Goal: Task Accomplishment & Management: Manage account settings

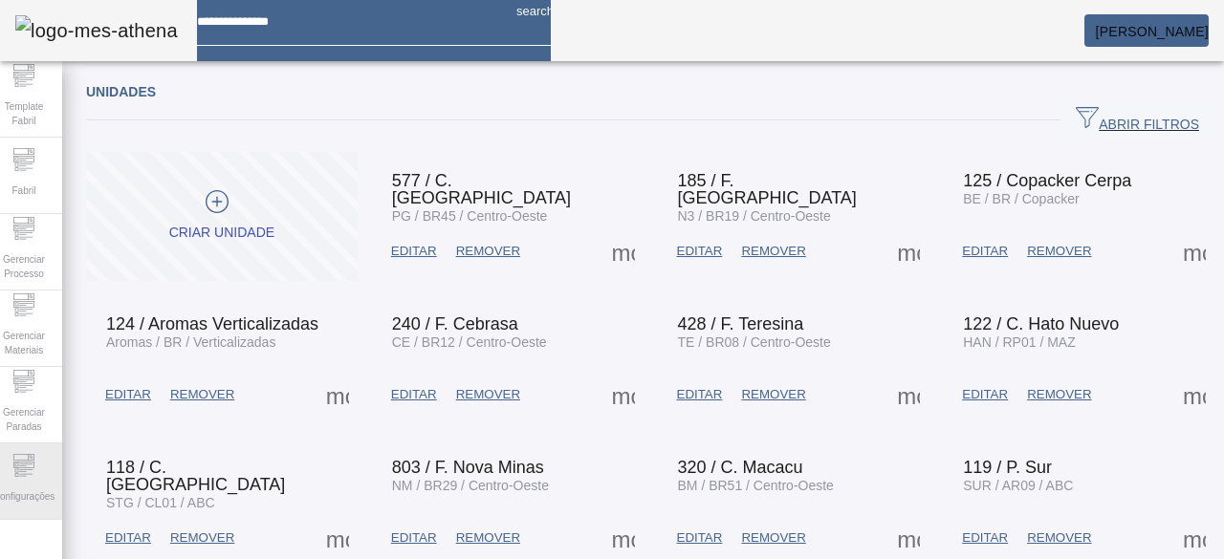
click at [44, 484] on span "Configurações" at bounding box center [24, 497] width 73 height 26
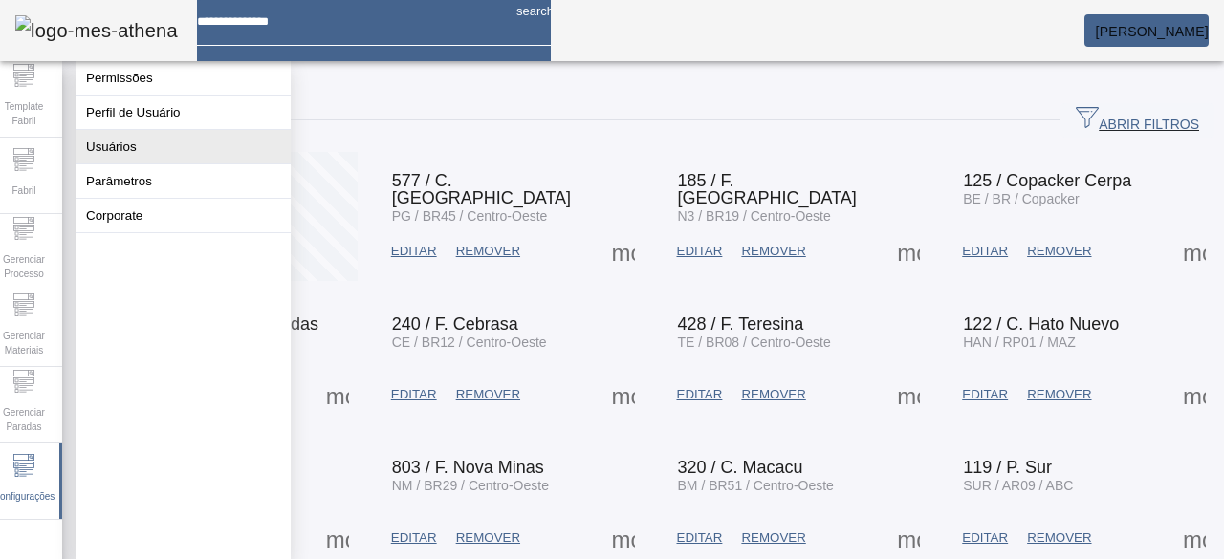
click at [243, 163] on button "Usuários" at bounding box center [183, 146] width 214 height 33
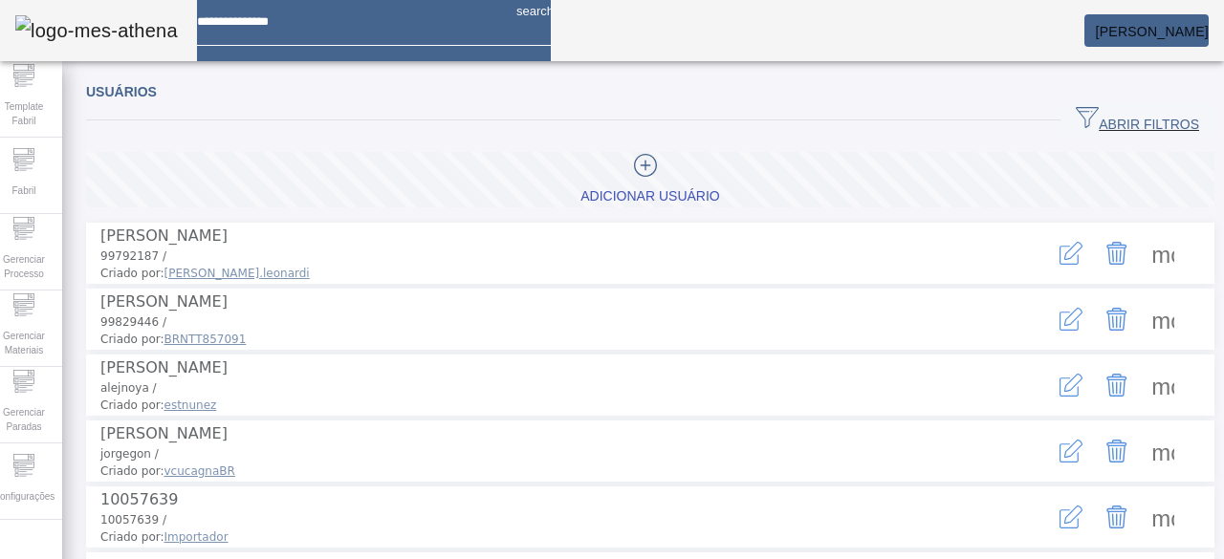
click at [1090, 108] on span "ABRIR FILTROS" at bounding box center [1137, 120] width 123 height 29
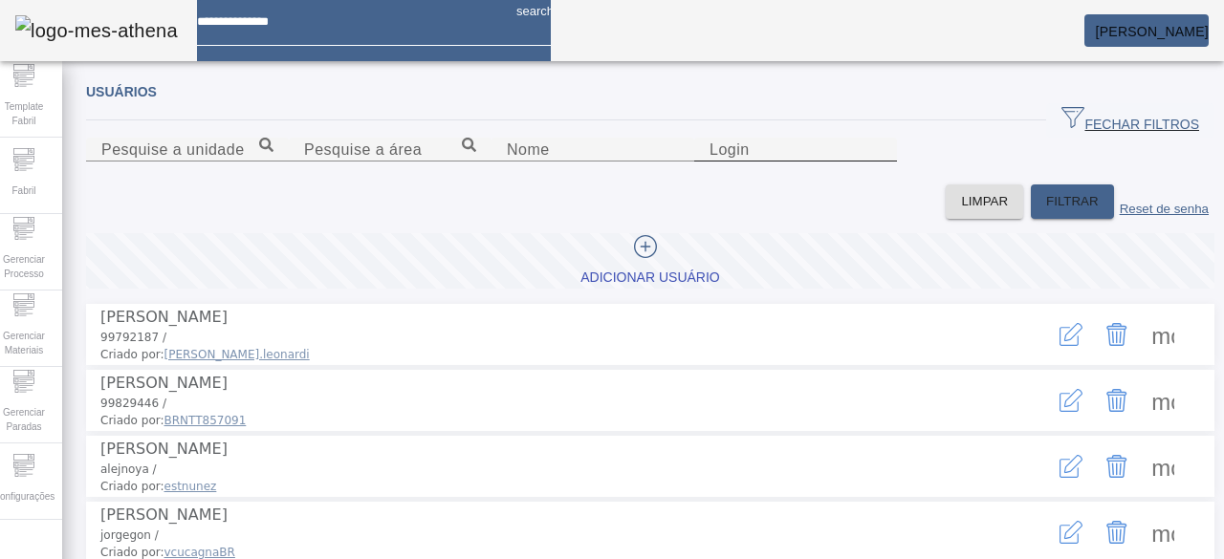
click at [864, 162] on div "Login" at bounding box center [795, 150] width 172 height 24
click at [863, 162] on input "Login" at bounding box center [795, 150] width 172 height 23
type input "********"
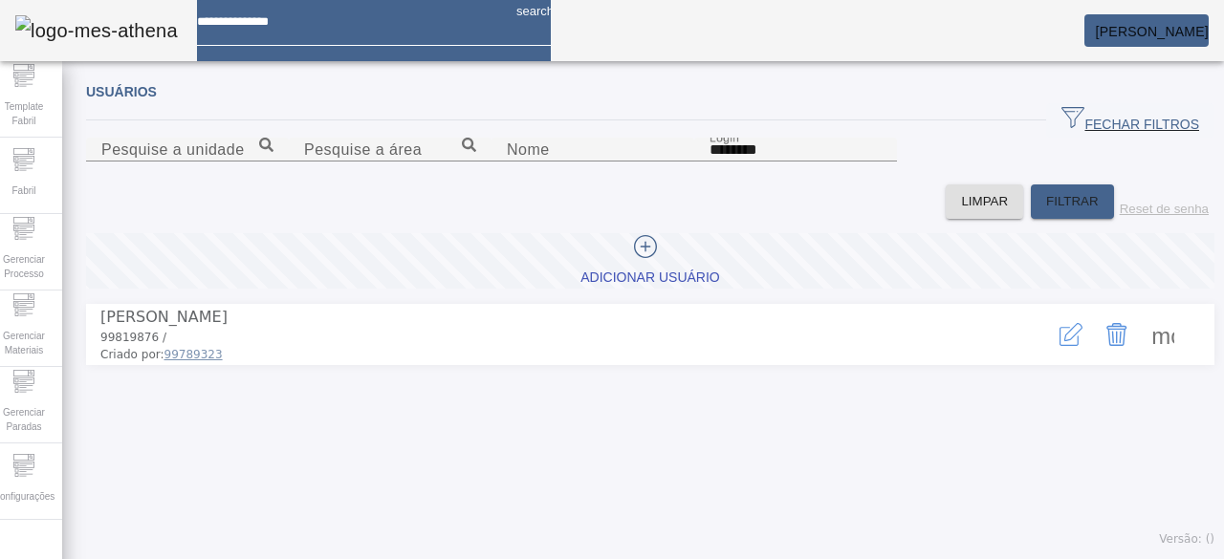
click at [1059, 346] on icon "button" at bounding box center [1070, 334] width 23 height 23
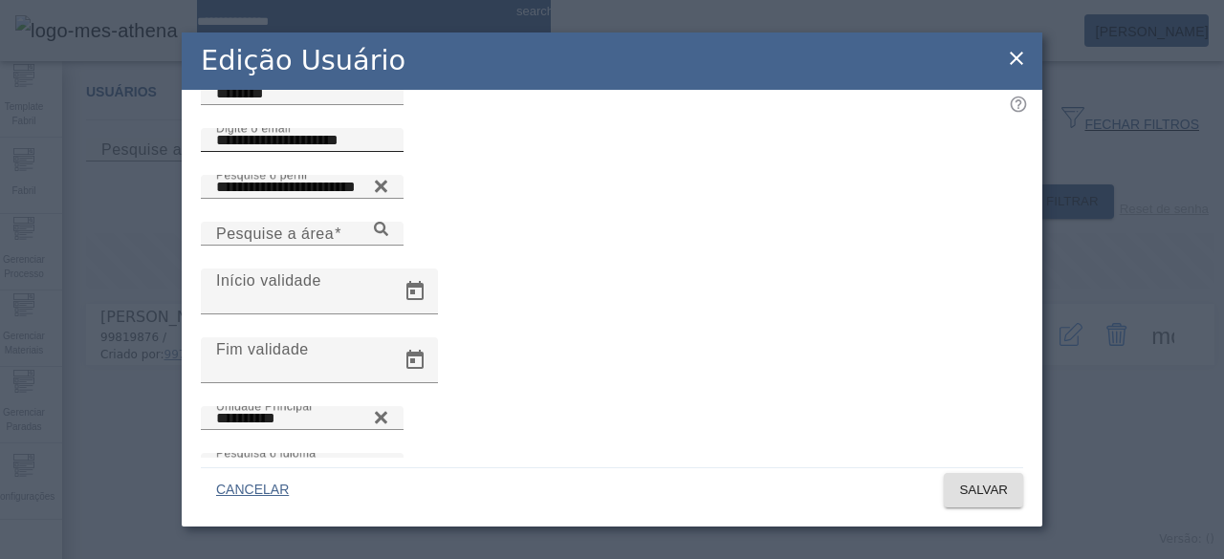
scroll to position [141, 0]
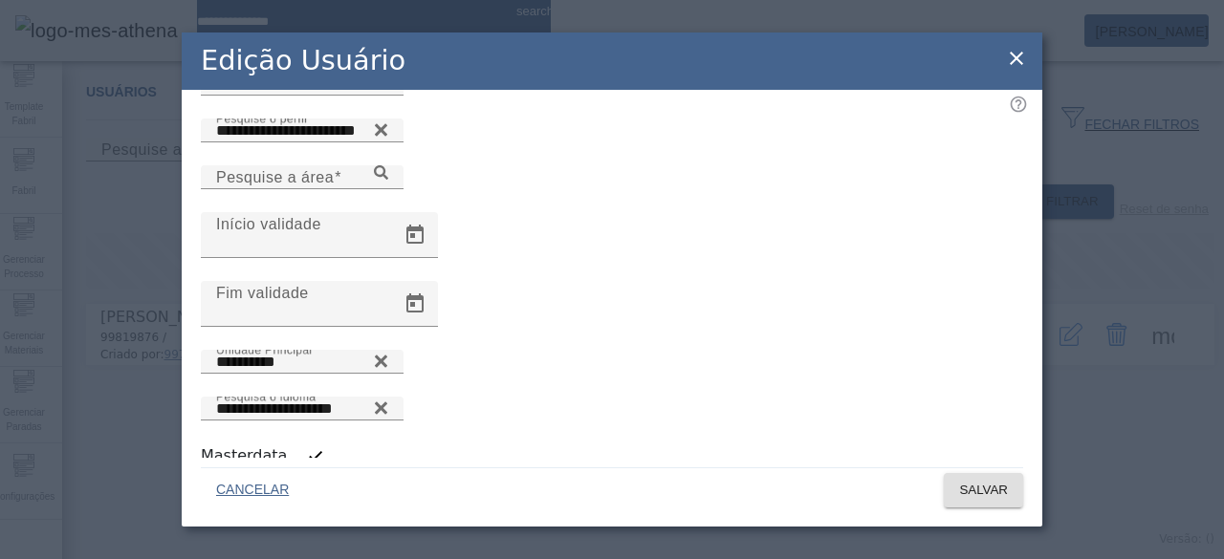
click at [1017, 62] on icon at bounding box center [1016, 58] width 23 height 23
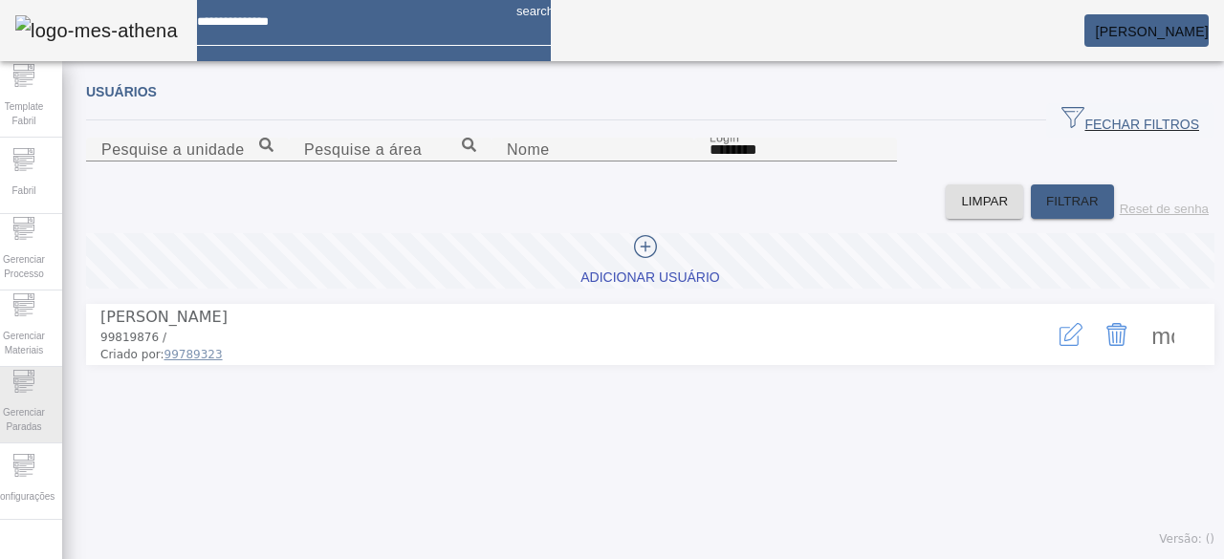
click at [33, 414] on span "Gerenciar Paradas" at bounding box center [23, 420] width 57 height 40
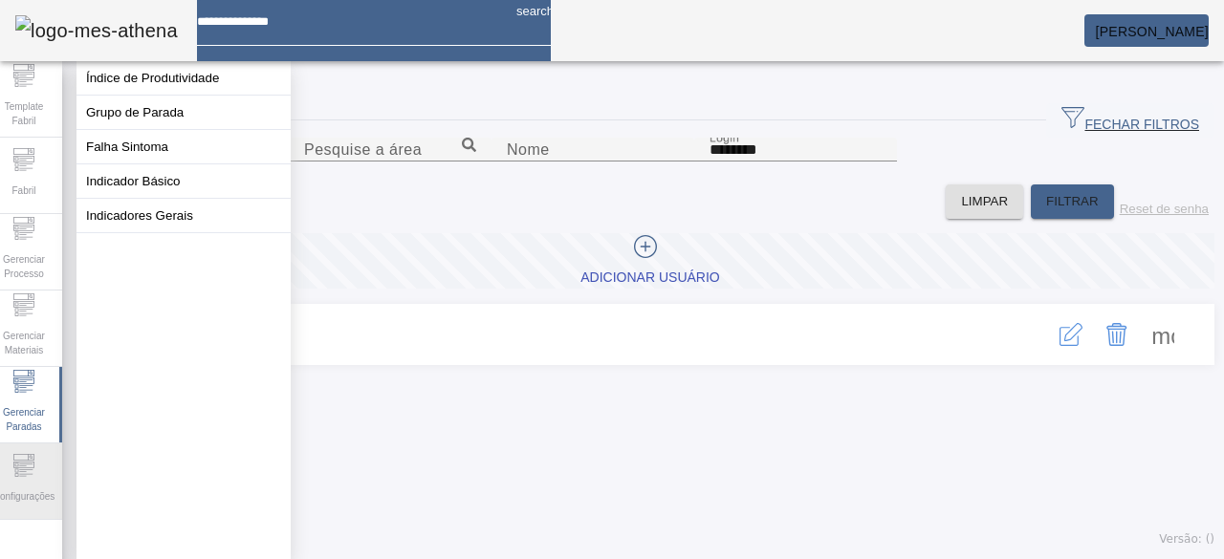
click at [50, 478] on div "Configurações" at bounding box center [24, 482] width 76 height 76
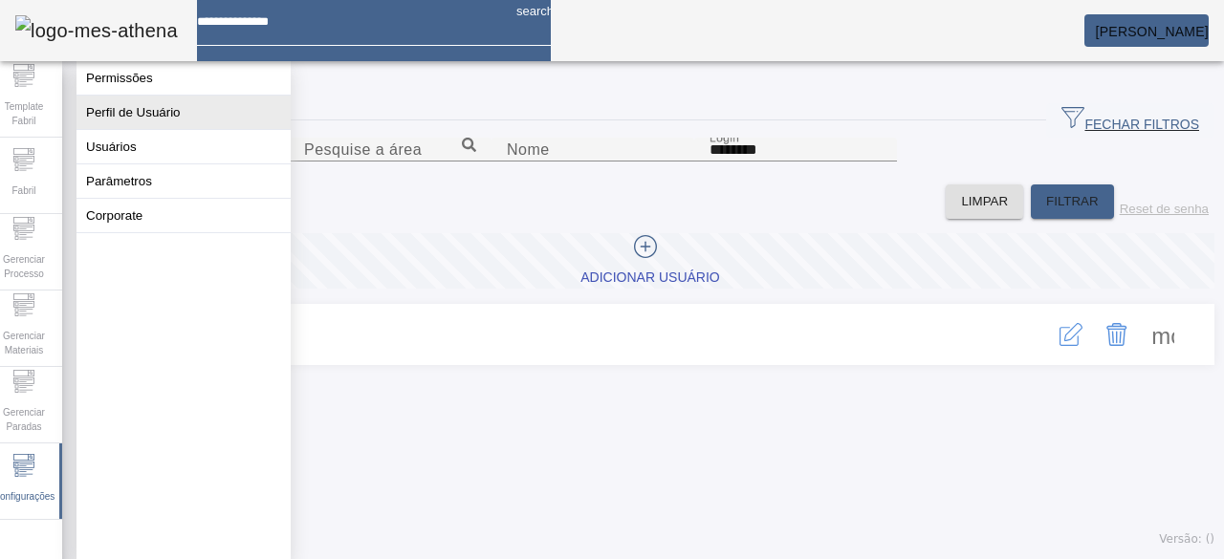
click at [191, 116] on button "Perfil de Usuário" at bounding box center [183, 112] width 214 height 33
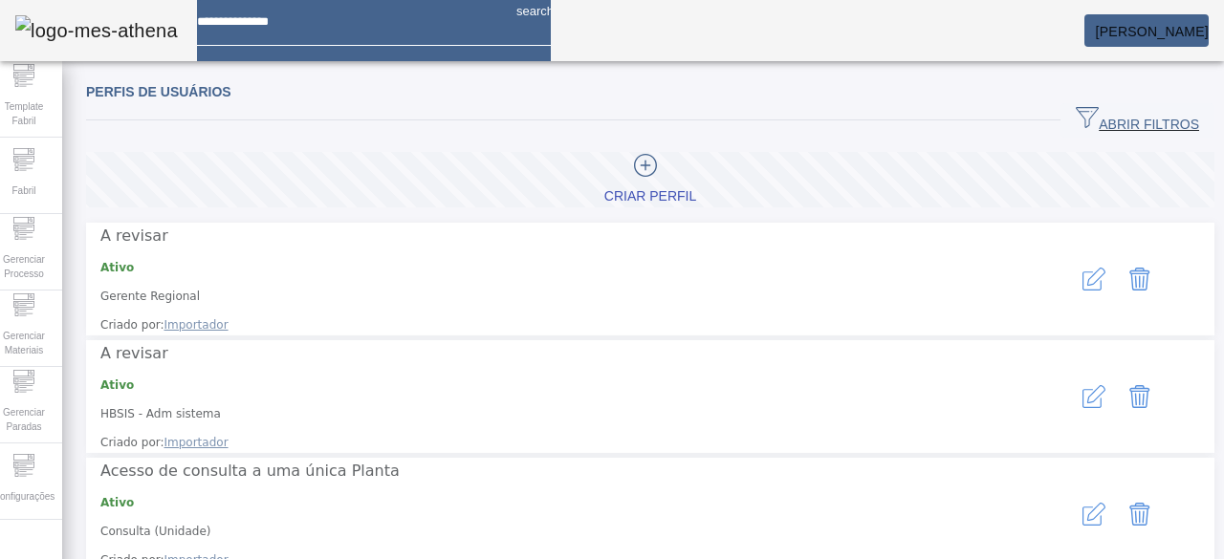
click at [1119, 115] on span "ABRIR FILTROS" at bounding box center [1137, 120] width 123 height 29
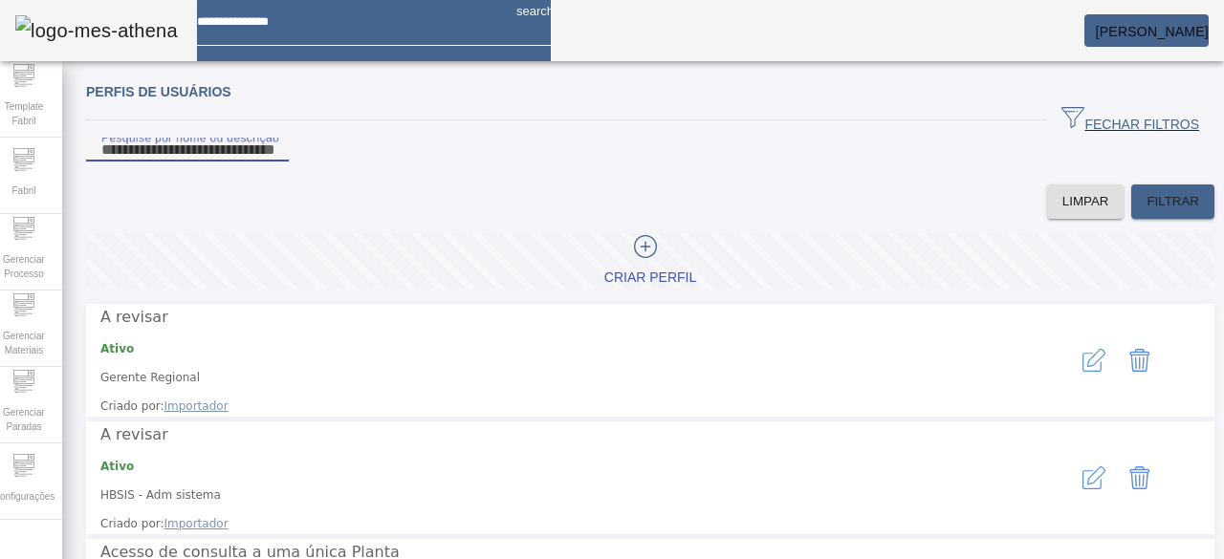
click at [273, 162] on input "Pesquise por nome ou descrição" at bounding box center [187, 150] width 172 height 23
type input "*******"
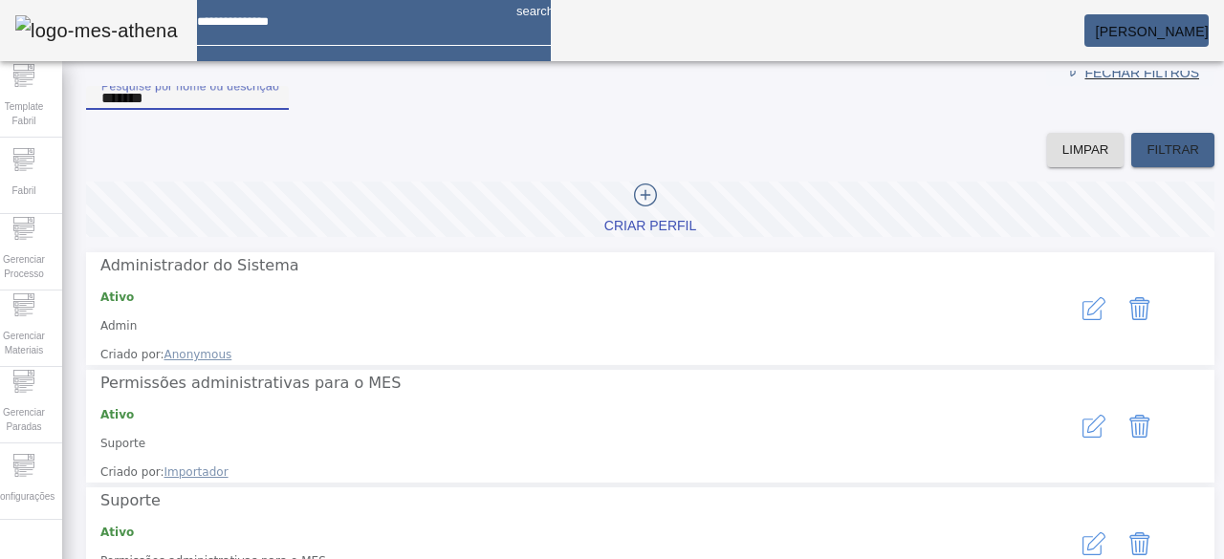
scroll to position [80, 0]
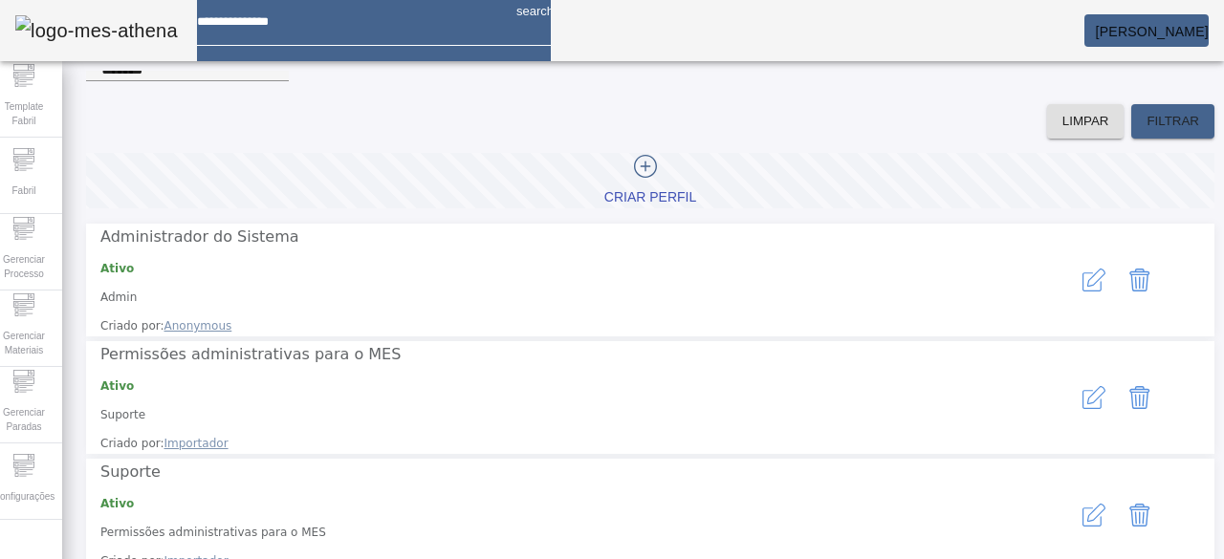
click at [1082, 289] on icon "button" at bounding box center [1093, 280] width 23 height 23
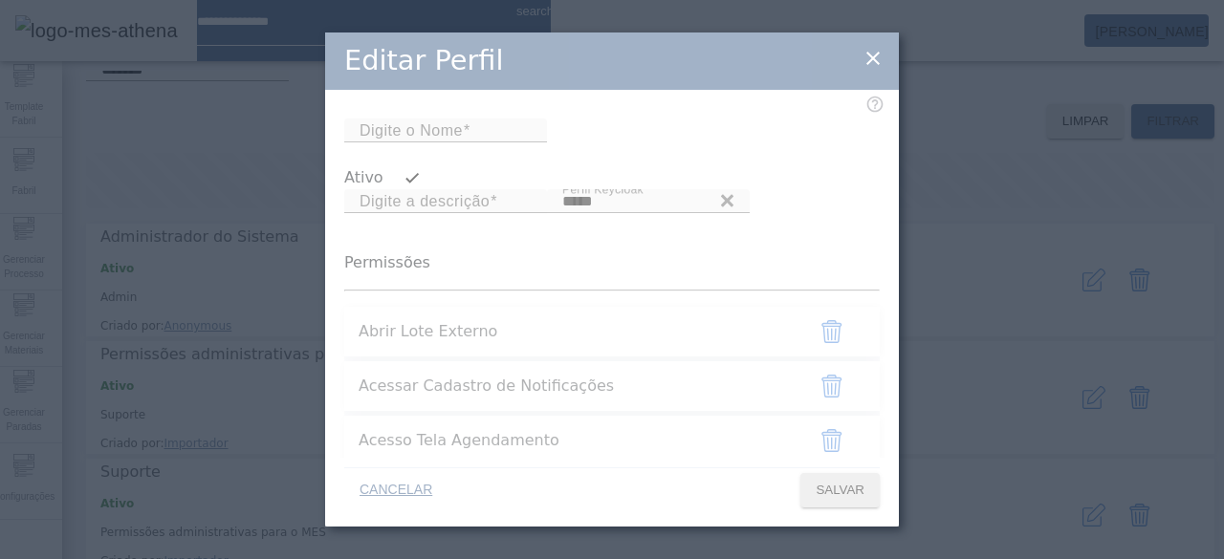
type input "*****"
type input "**********"
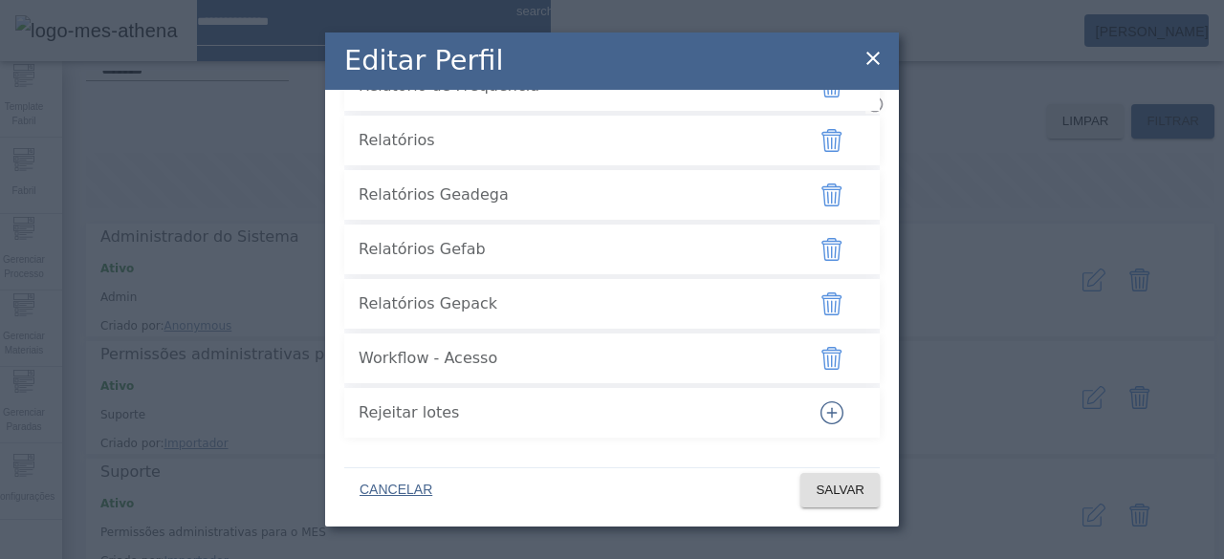
scroll to position [5348, 0]
click at [879, 60] on icon at bounding box center [872, 58] width 23 height 23
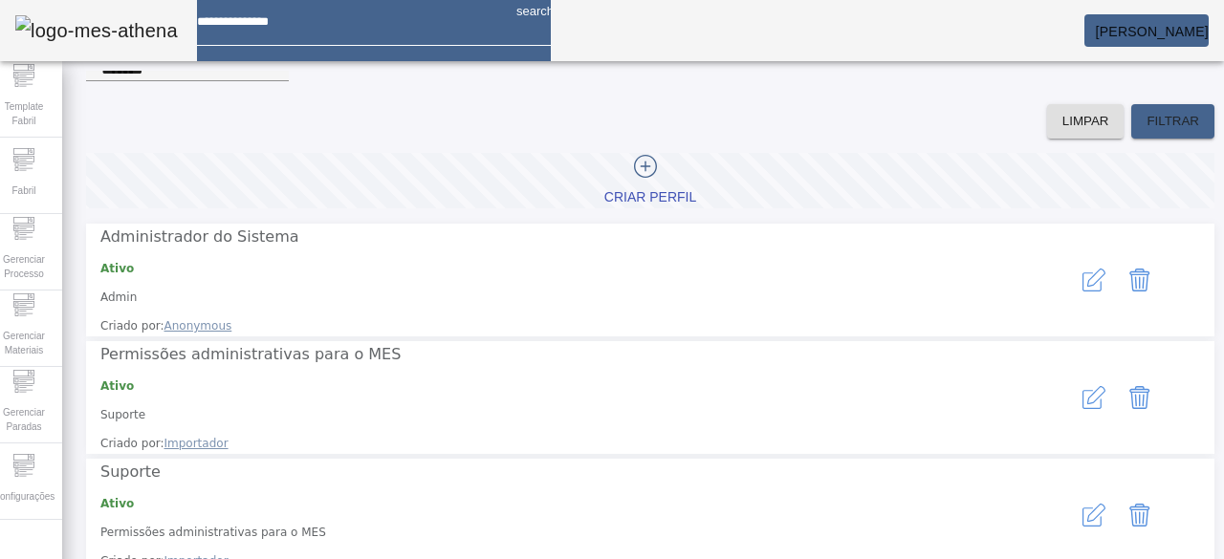
click at [1124, 44] on mat-card "[PERSON_NAME]" at bounding box center [1146, 30] width 124 height 33
click at [1096, 39] on span "[PERSON_NAME]" at bounding box center [1152, 31] width 113 height 15
